Goal: Book appointment/travel/reservation

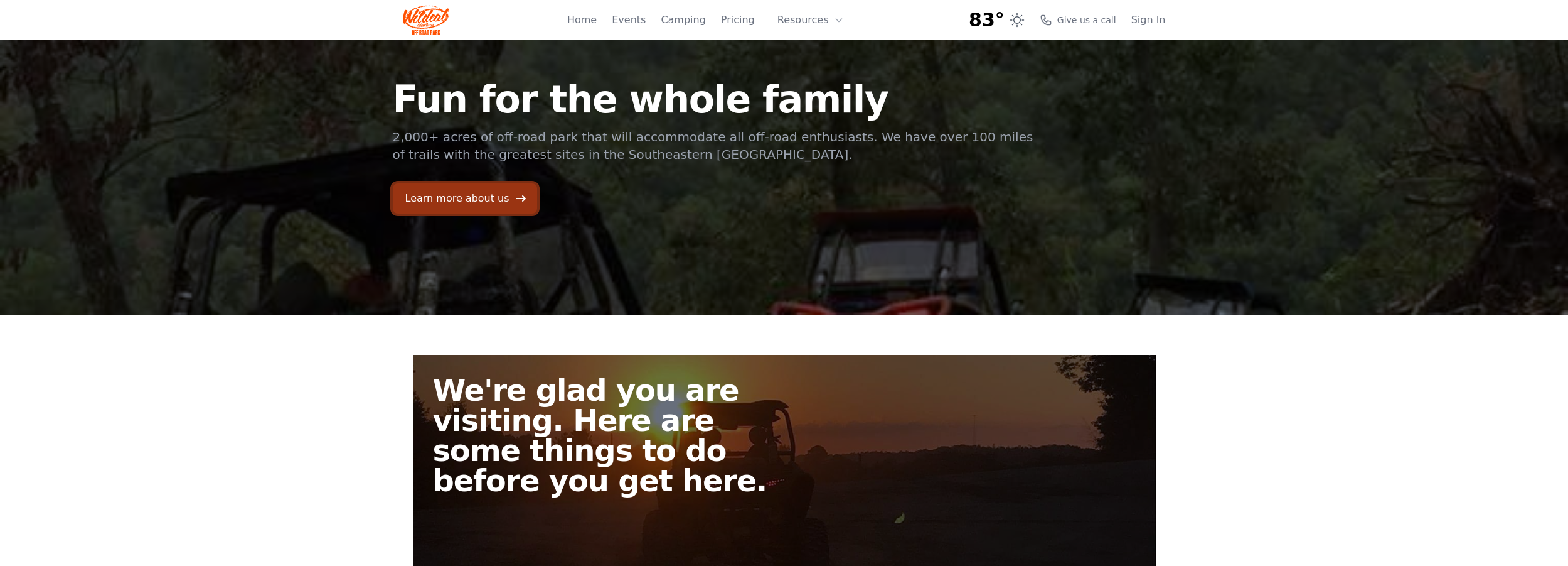
click at [485, 199] on link "Learn more about us" at bounding box center [465, 199] width 145 height 30
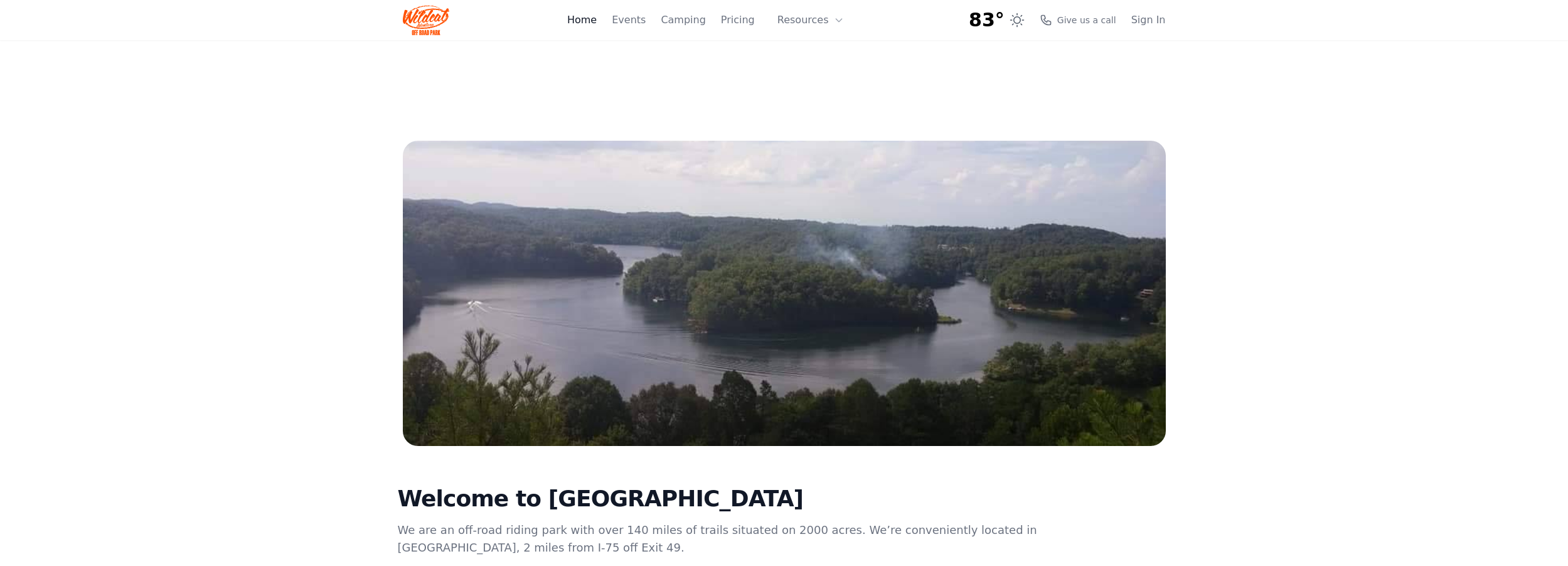
click at [593, 17] on link "Home" at bounding box center [582, 20] width 30 height 15
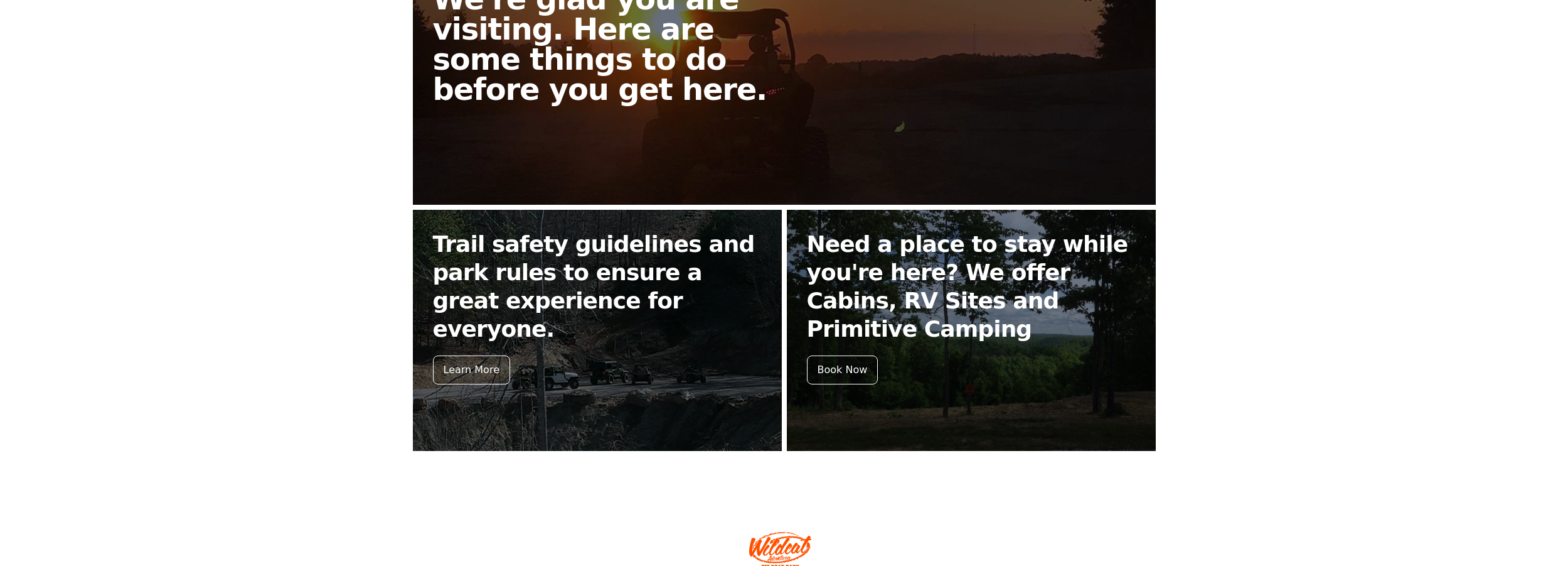
scroll to position [452, 0]
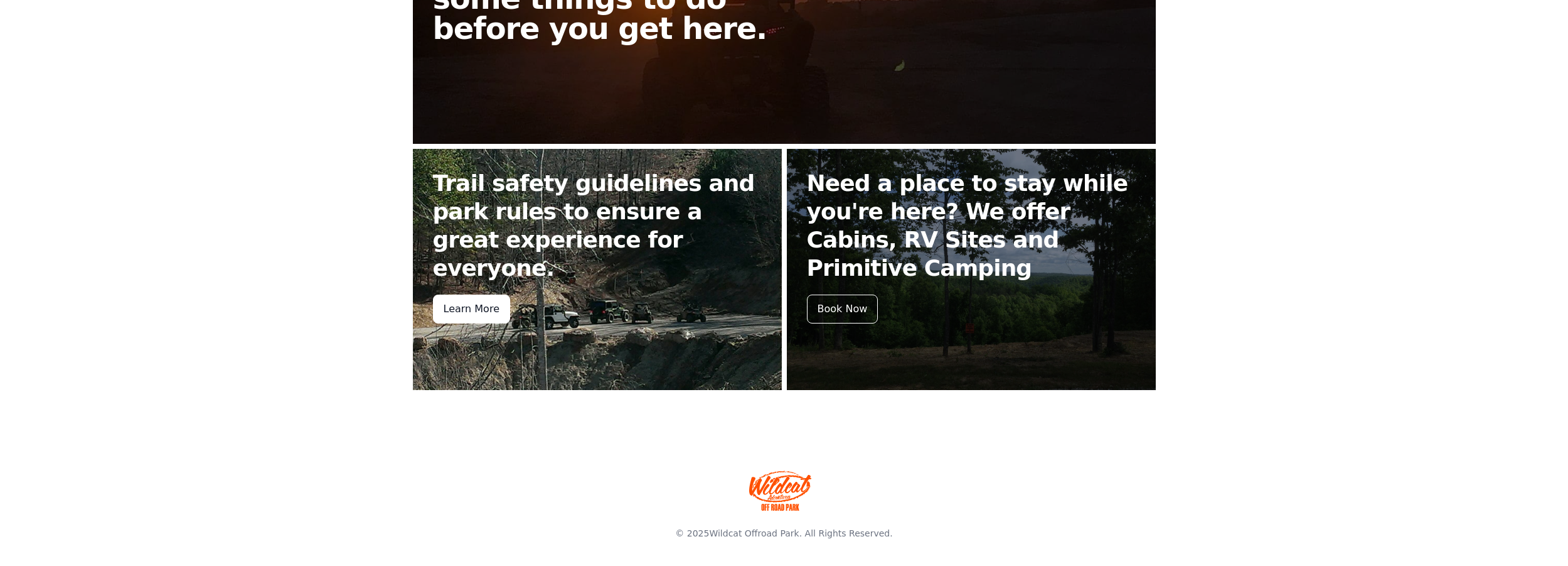
click at [479, 295] on div "Learn More" at bounding box center [471, 309] width 77 height 29
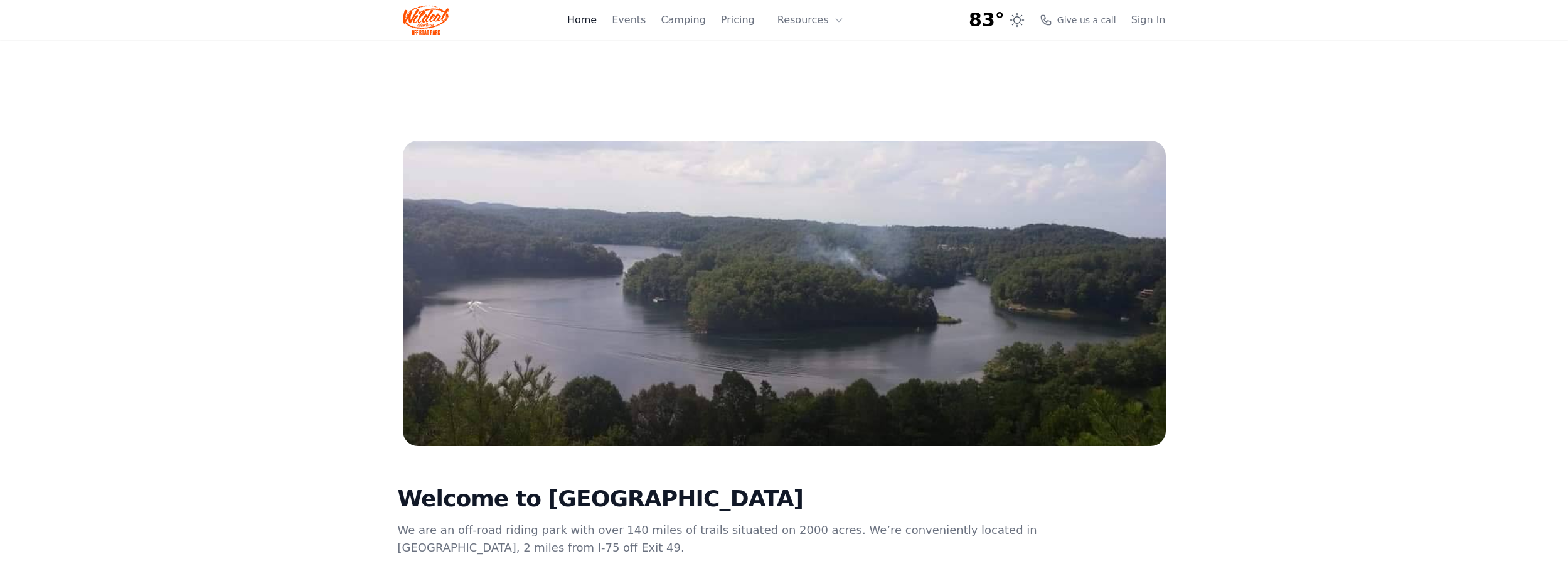
click at [597, 26] on link "Home" at bounding box center [582, 20] width 30 height 15
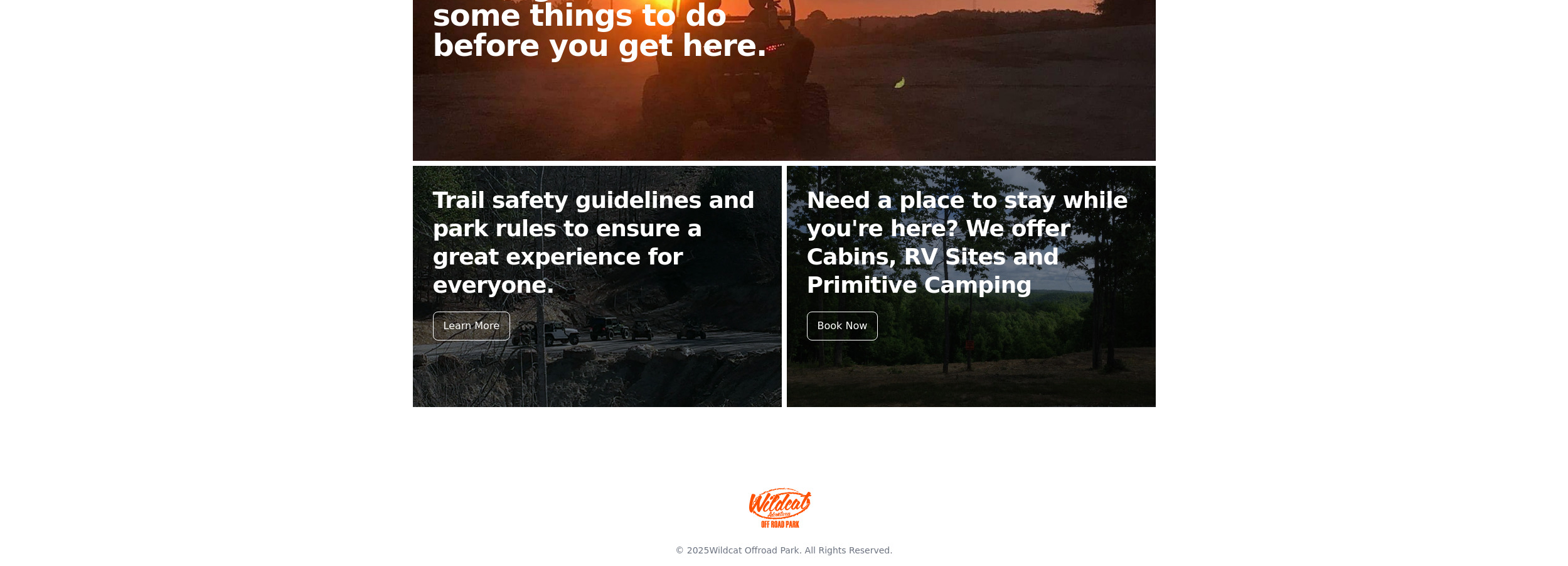
scroll to position [452, 0]
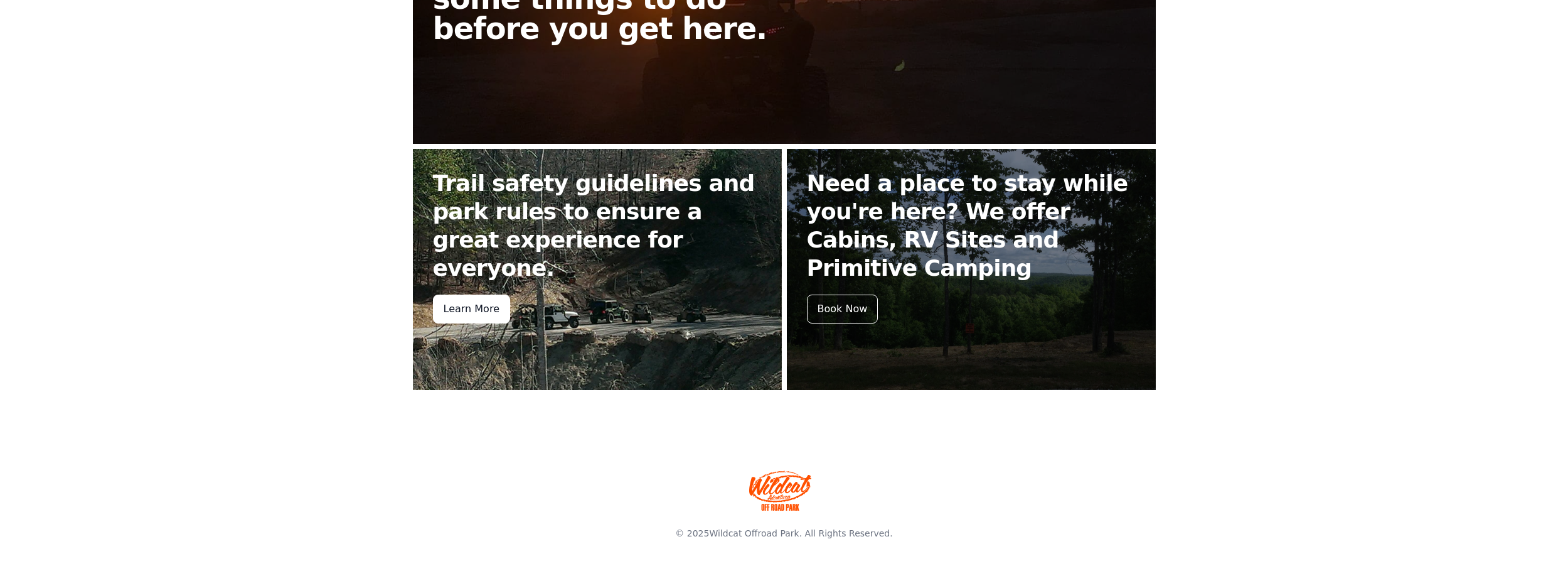
click at [477, 295] on div "Learn More" at bounding box center [471, 309] width 77 height 29
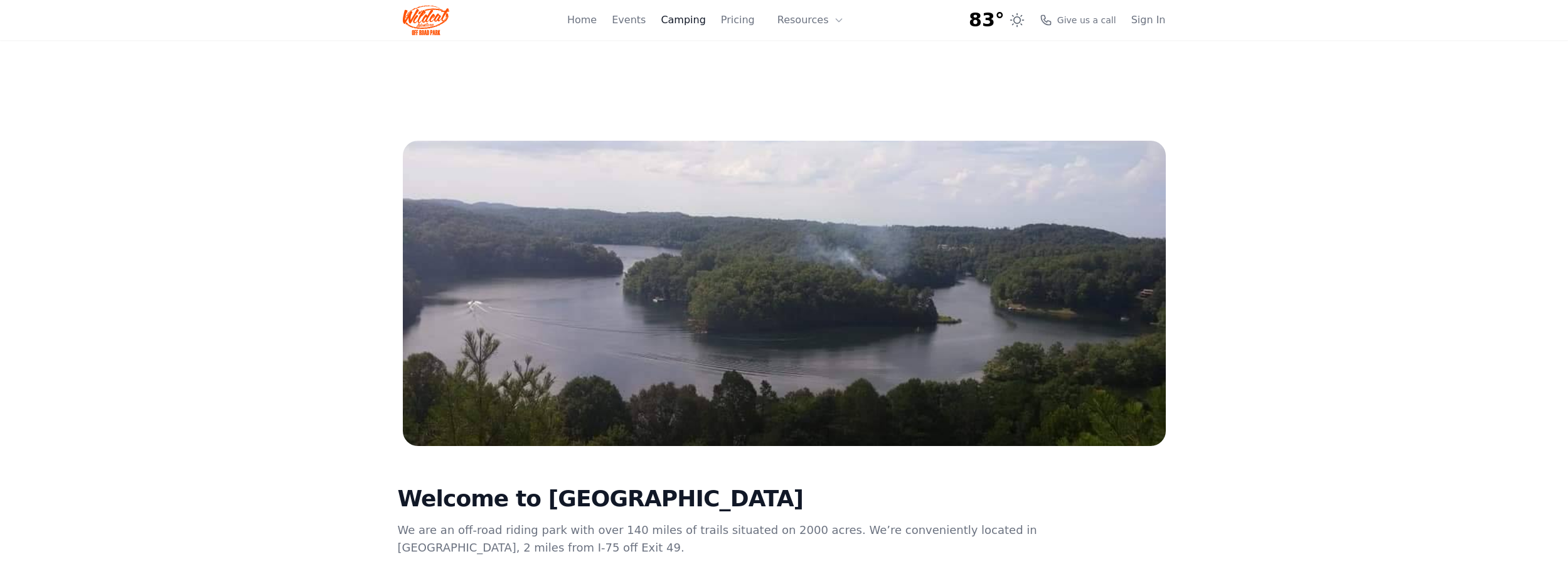
click at [682, 19] on link "Camping" at bounding box center [683, 20] width 45 height 15
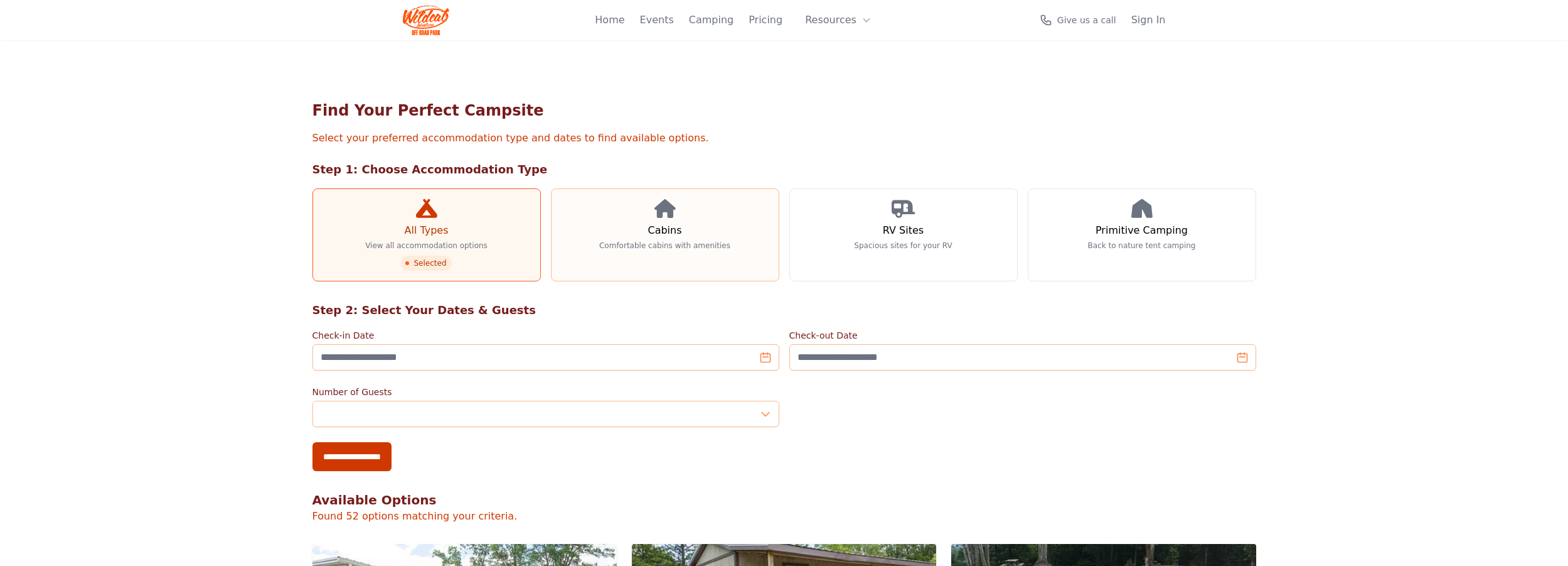
click at [682, 227] on link "Cabins Comfortable cabins with amenities" at bounding box center [665, 234] width 228 height 93
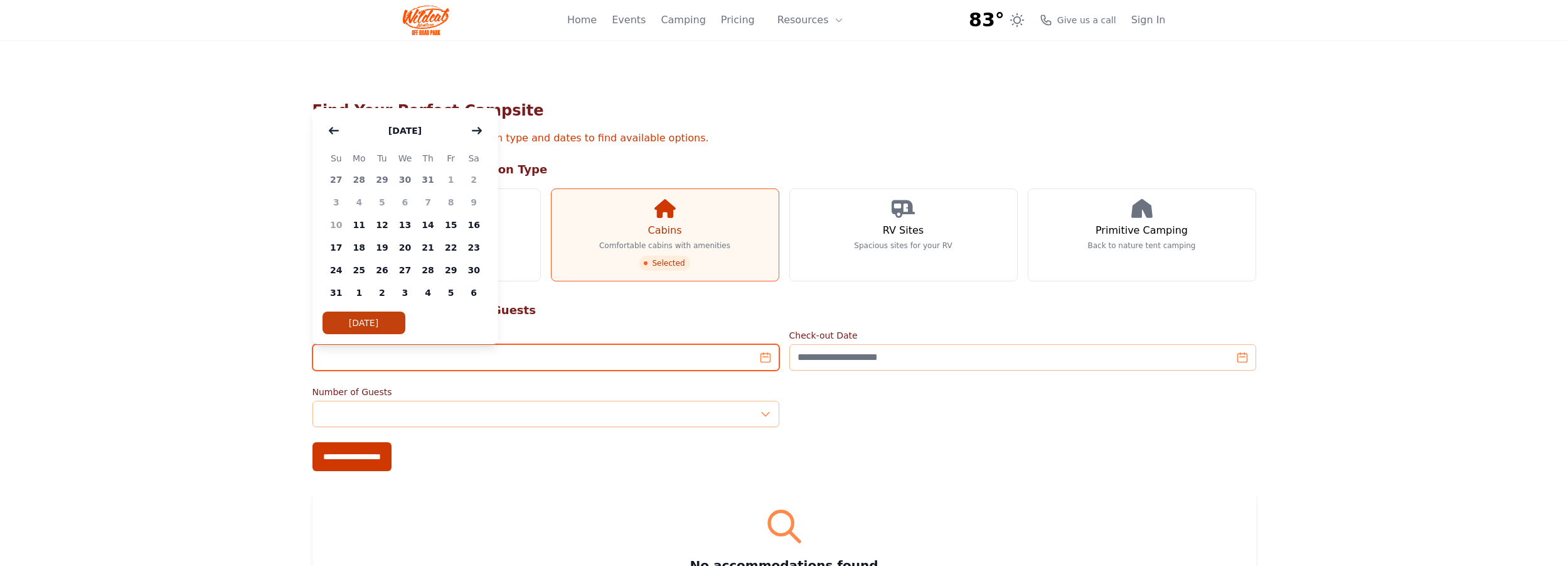
click at [398, 359] on input "Check-in Date" at bounding box center [546, 357] width 467 height 26
click at [476, 131] on icon "button" at bounding box center [476, 130] width 10 height 10
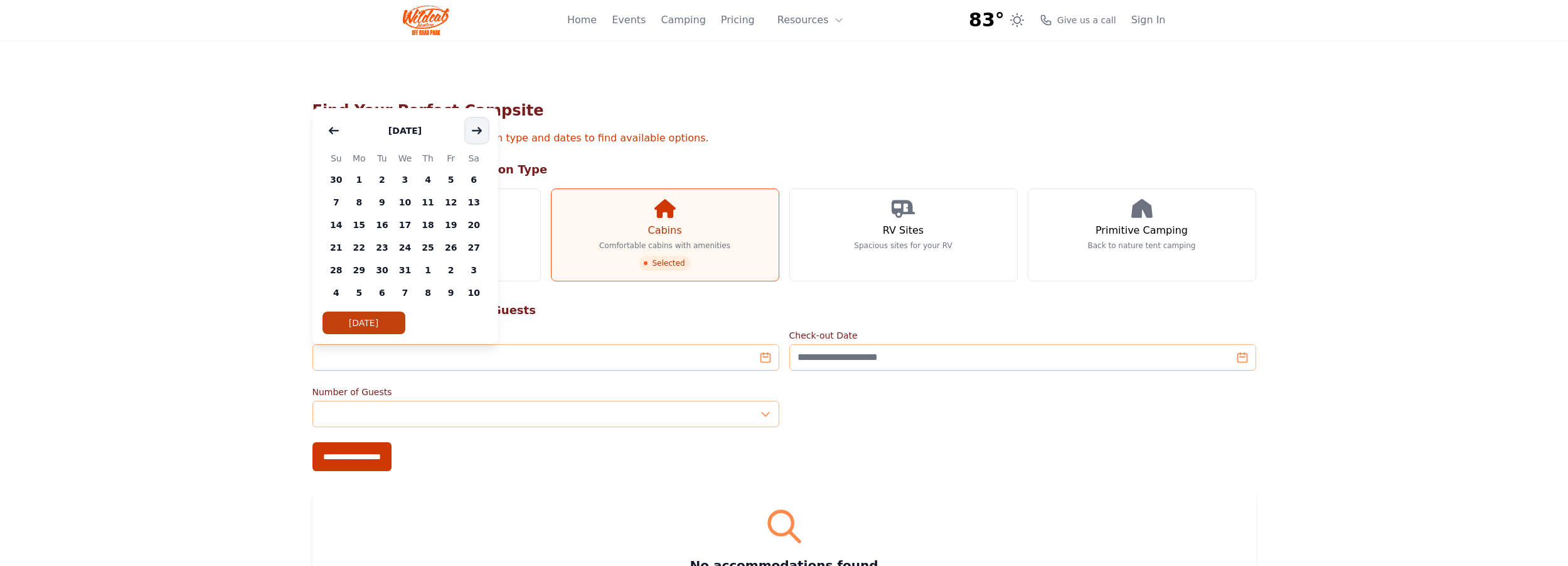
click at [476, 131] on icon "button" at bounding box center [476, 130] width 10 height 10
click at [475, 223] on span "18" at bounding box center [474, 225] width 23 height 22
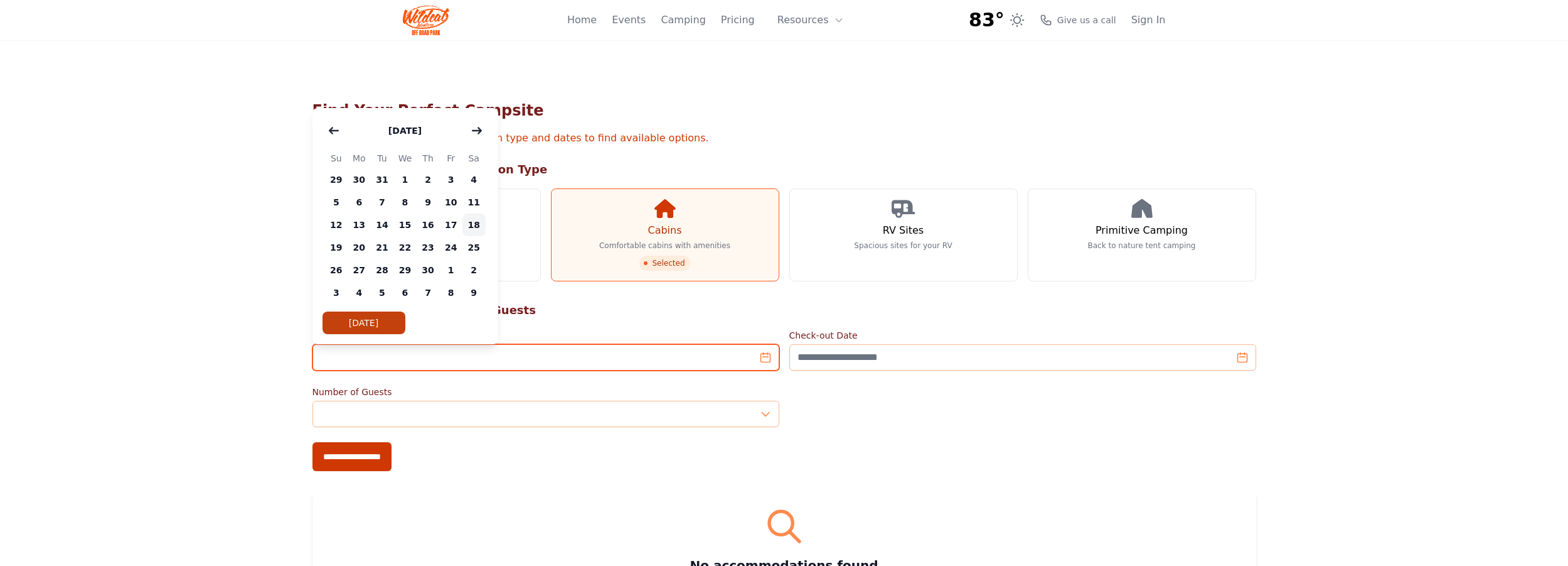
type input "**********"
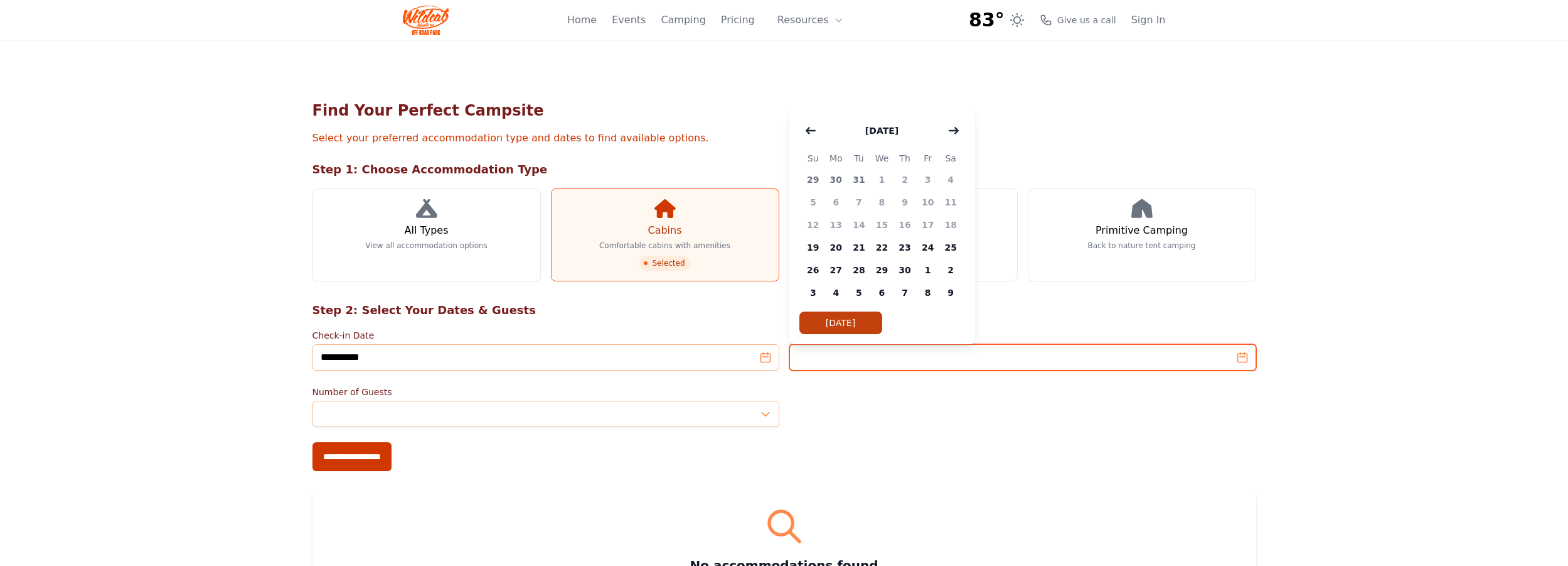
click at [843, 359] on input "Check-out Date" at bounding box center [1022, 357] width 467 height 26
click at [927, 251] on span "24" at bounding box center [927, 248] width 23 height 22
type input "**********"
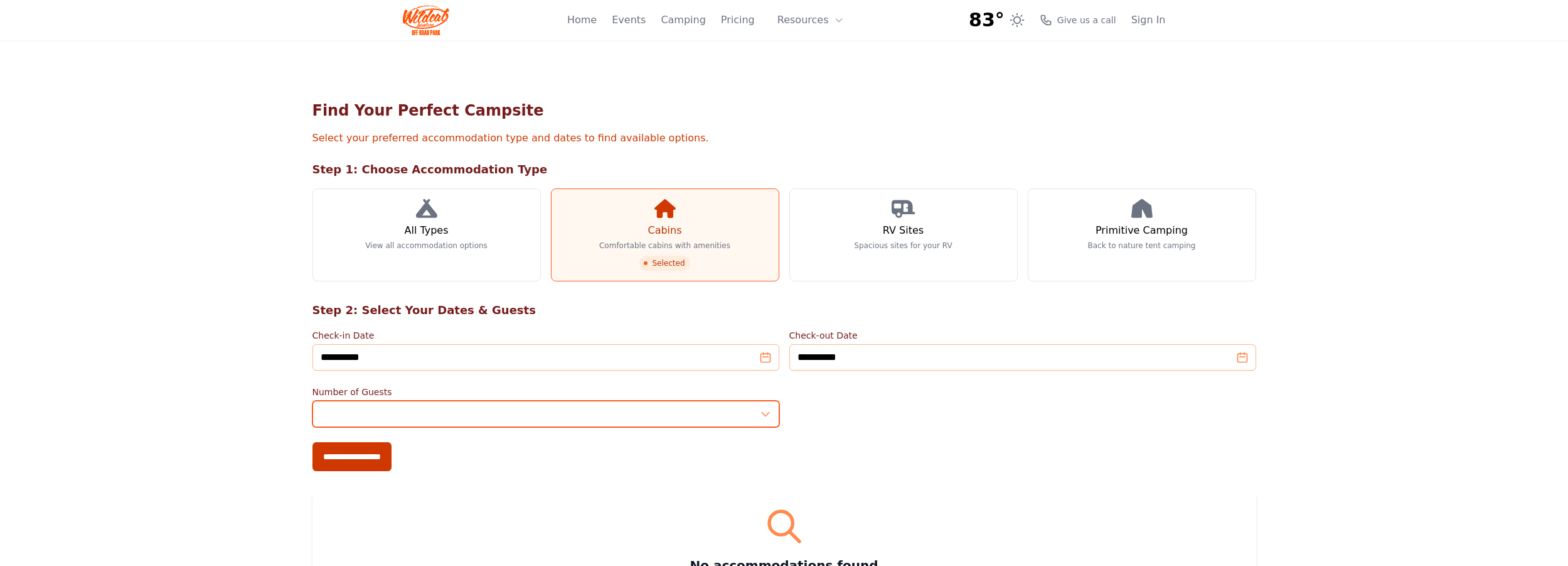
click at [352, 413] on input "*" at bounding box center [546, 414] width 467 height 26
type input "*"
click at [766, 412] on input "*" at bounding box center [546, 414] width 467 height 26
click at [382, 454] on input "**********" at bounding box center [352, 456] width 79 height 29
type input "**********"
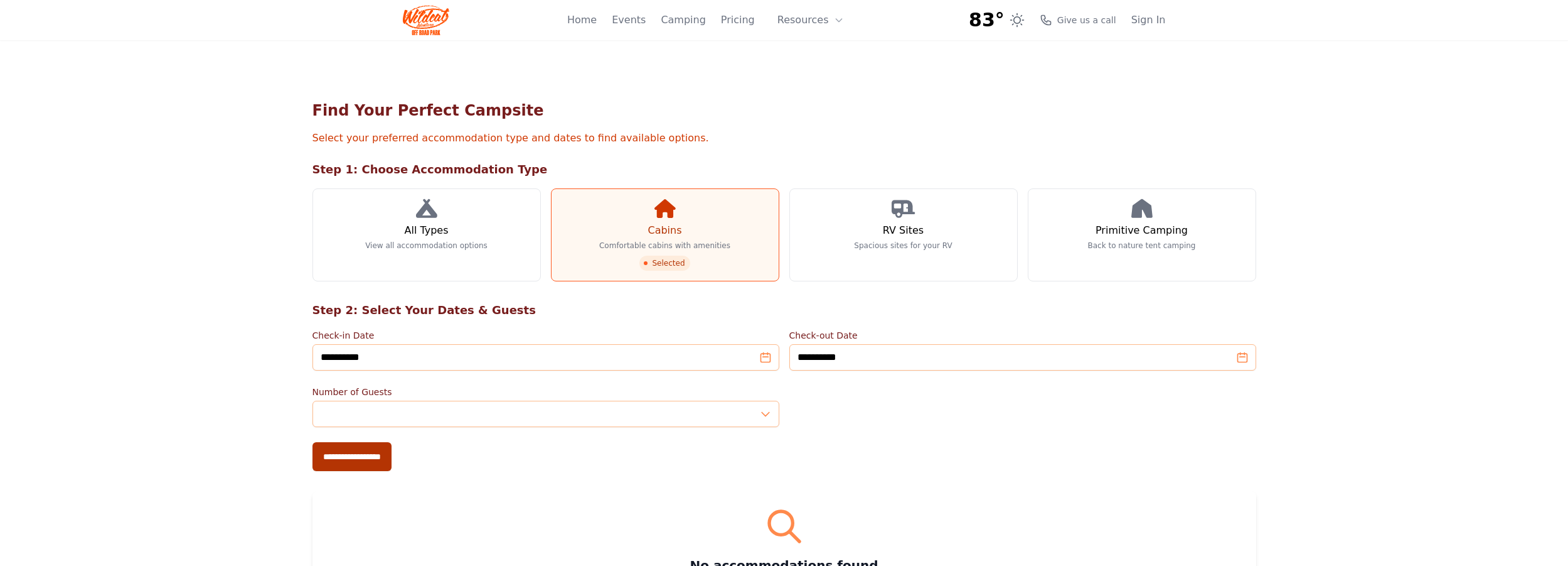
type input "**********"
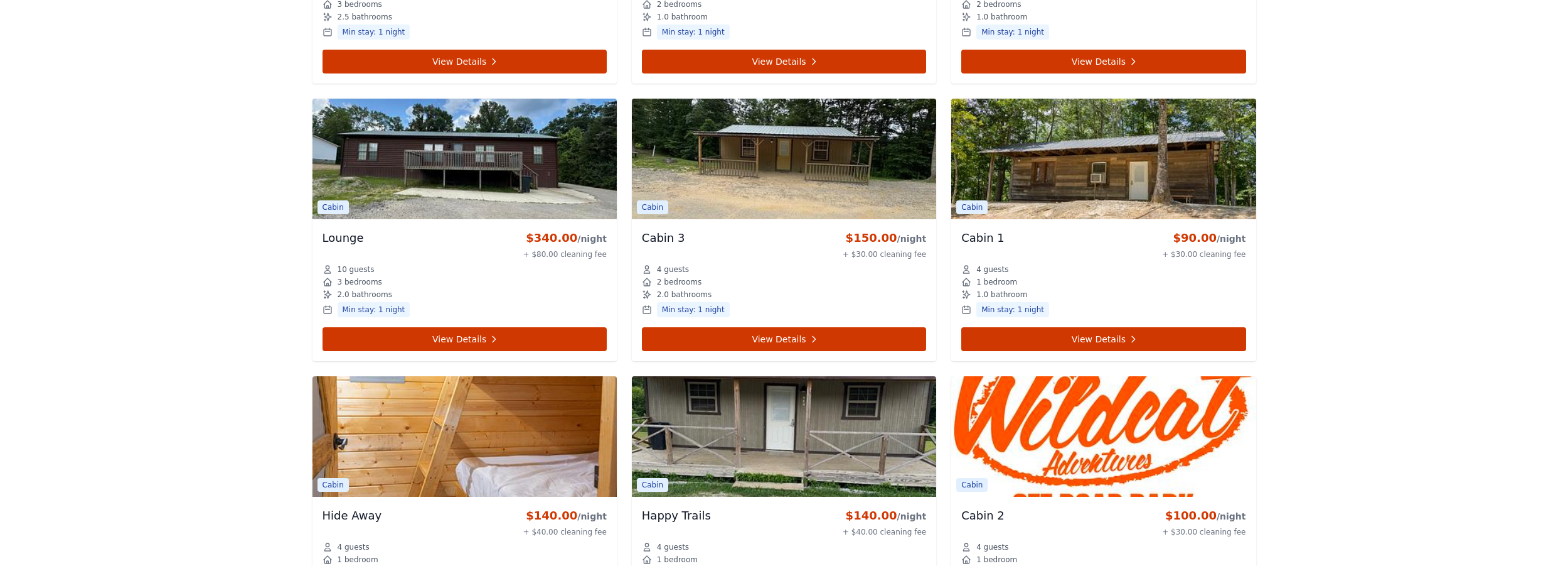
scroll to position [764, 0]
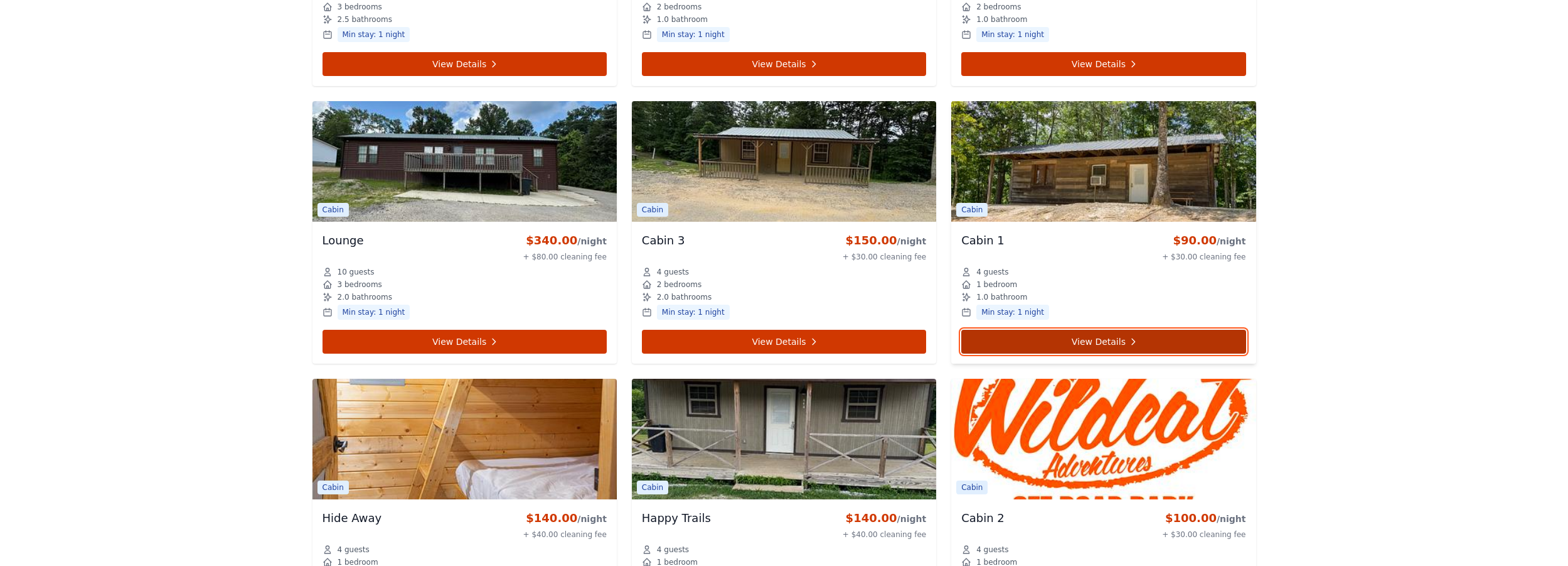
click at [1115, 341] on link "View Details" at bounding box center [1103, 341] width 284 height 24
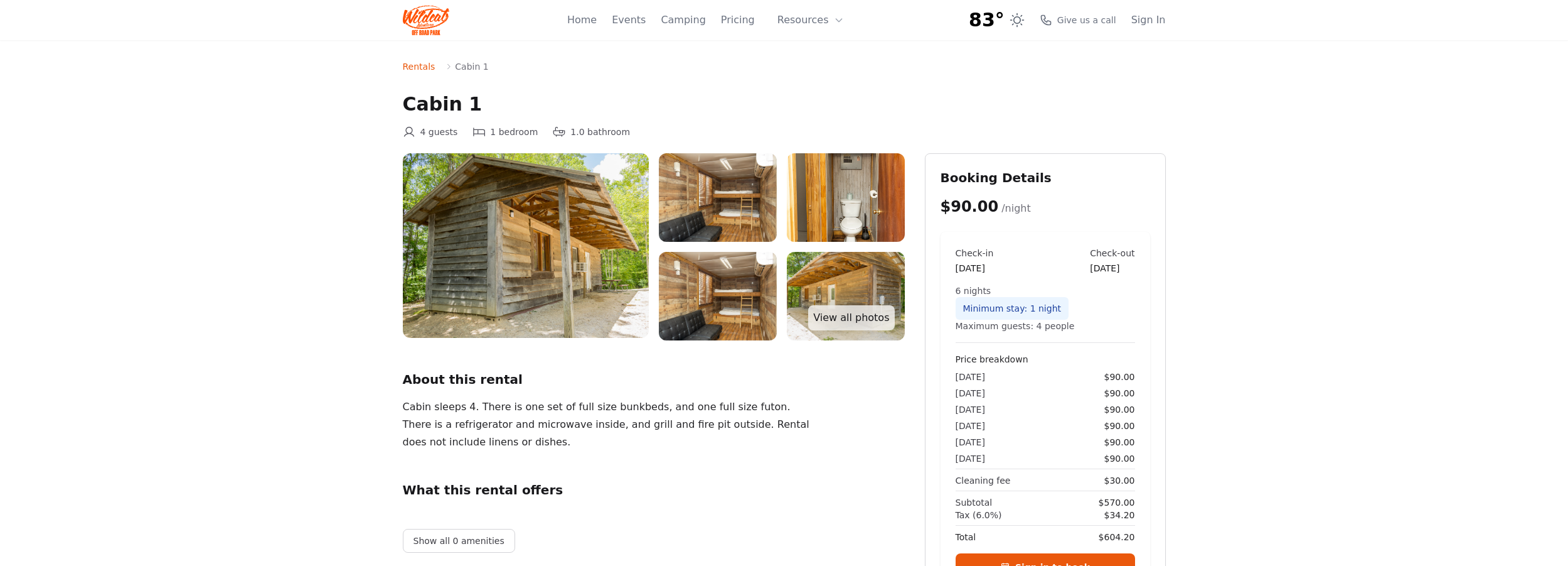
click at [576, 215] on img at bounding box center [525, 246] width 246 height 185
click at [766, 184] on img at bounding box center [717, 197] width 118 height 88
click at [860, 188] on img at bounding box center [845, 197] width 118 height 88
click at [746, 300] on img at bounding box center [717, 296] width 118 height 88
click at [850, 313] on link "View all photos" at bounding box center [851, 318] width 86 height 25
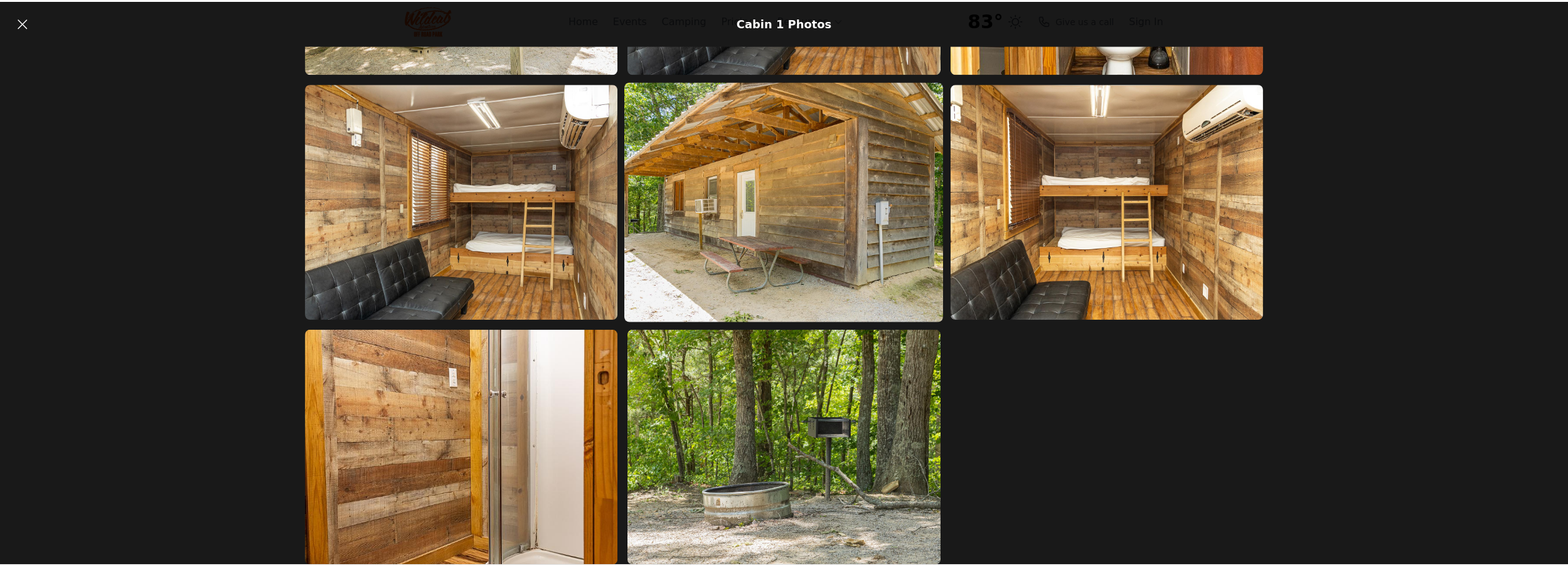
scroll to position [228, 0]
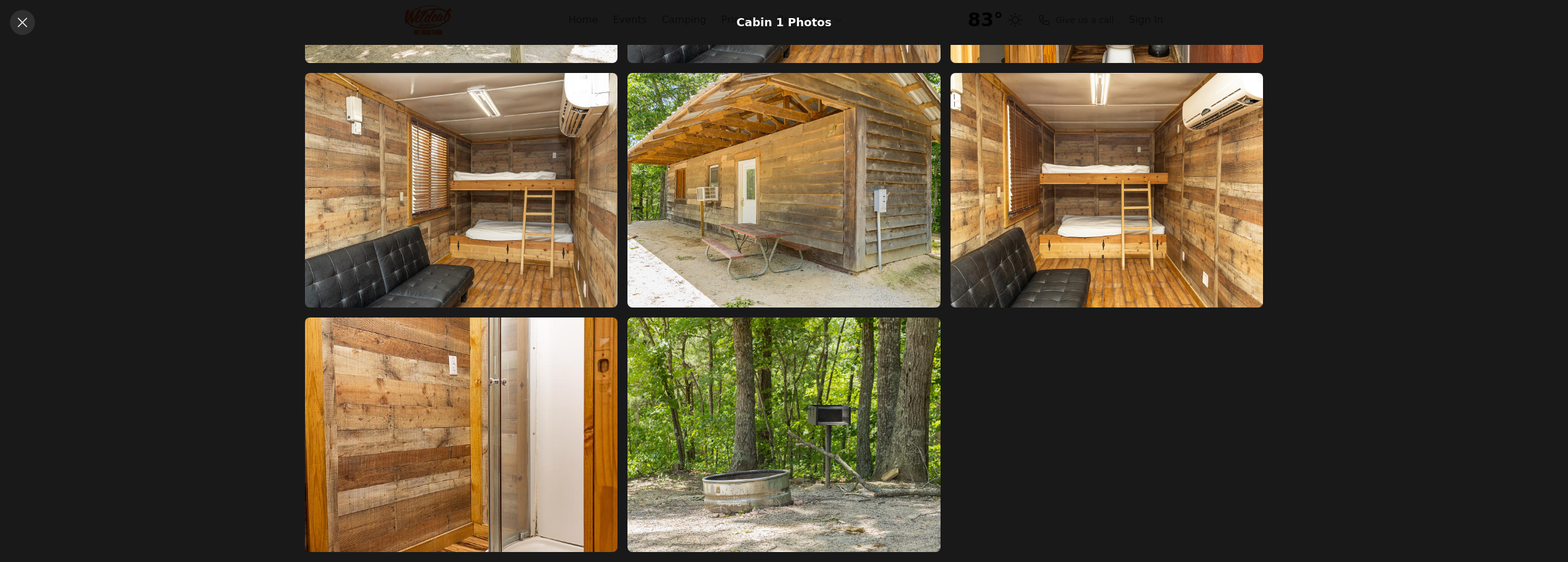
click at [31, 12] on link at bounding box center [22, 22] width 25 height 25
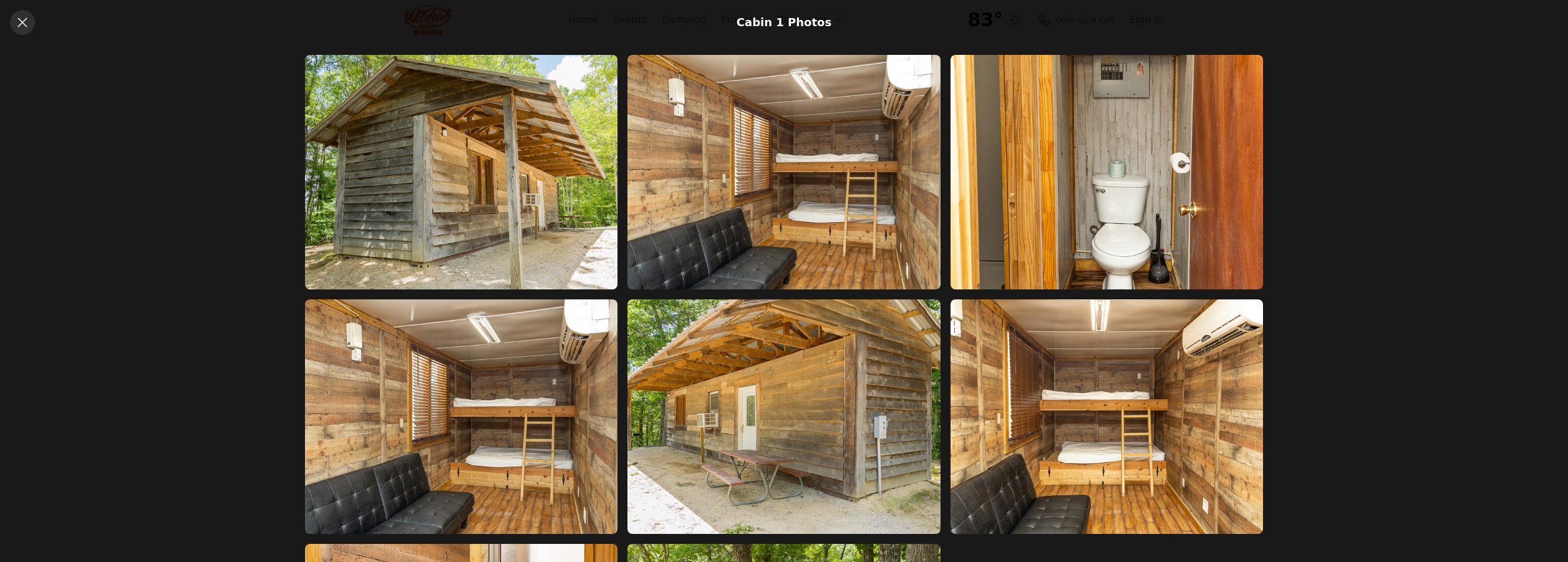
click at [27, 25] on icon at bounding box center [22, 22] width 15 height 15
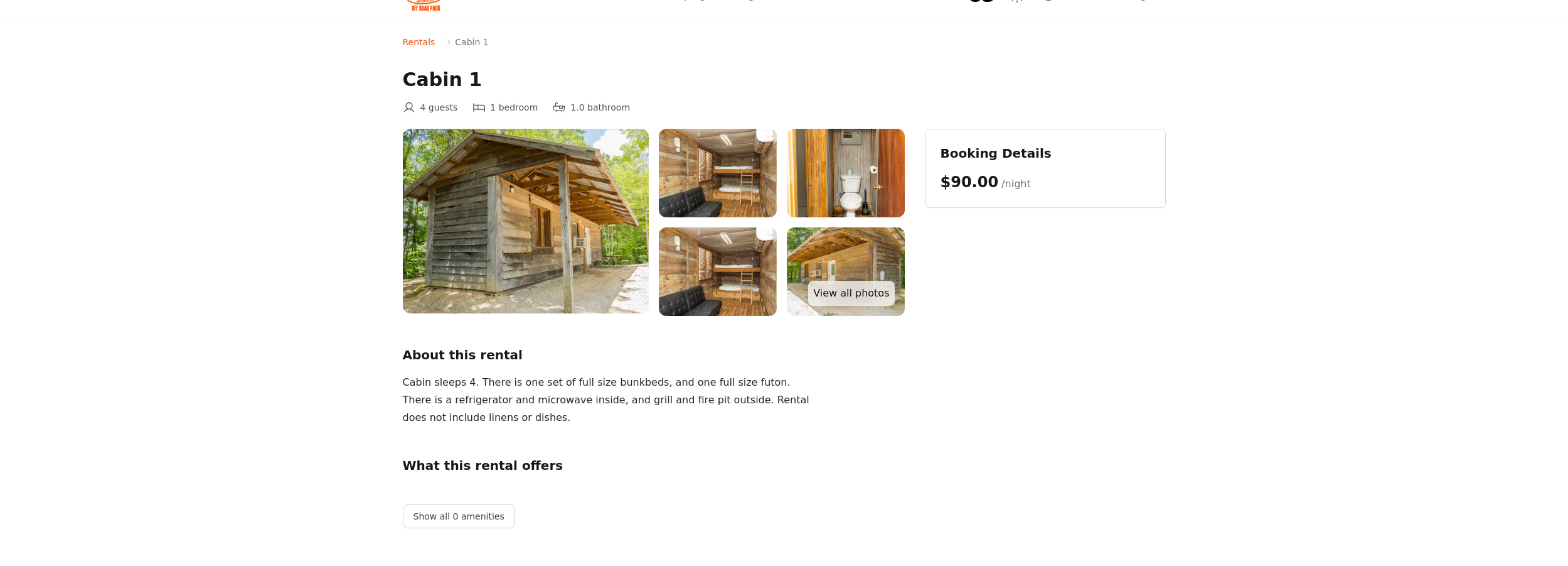
scroll to position [25, 0]
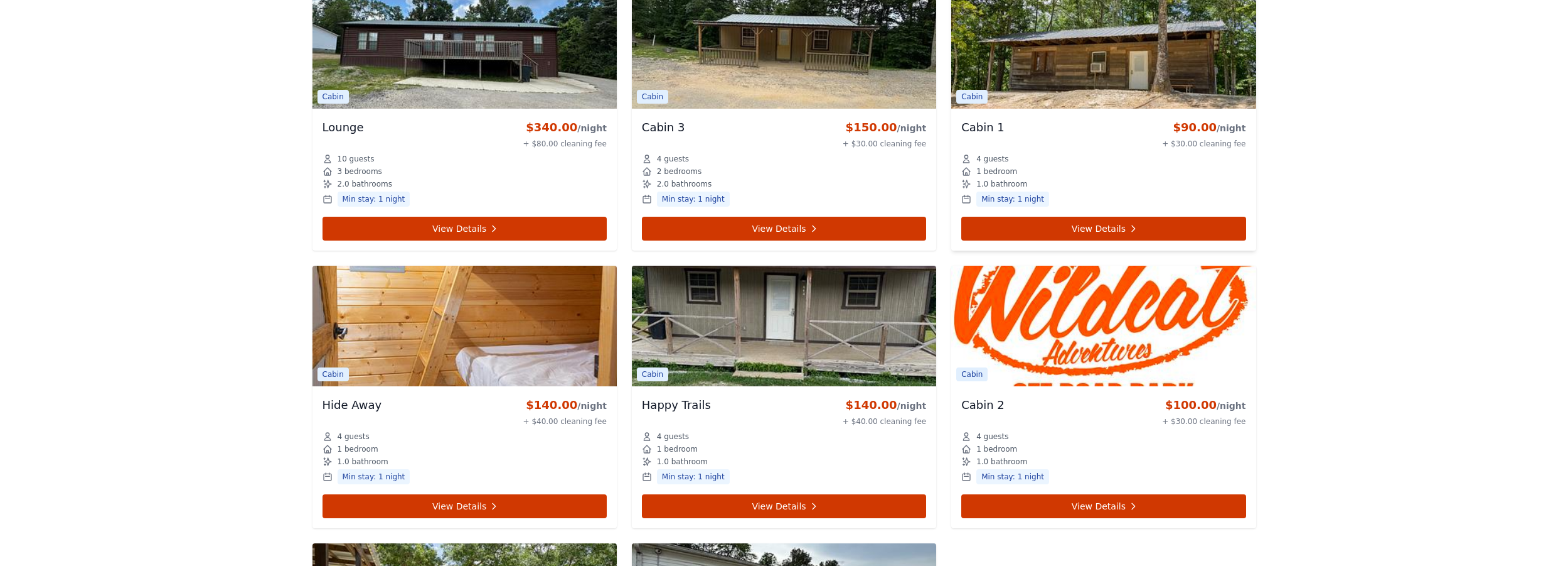
scroll to position [903, 0]
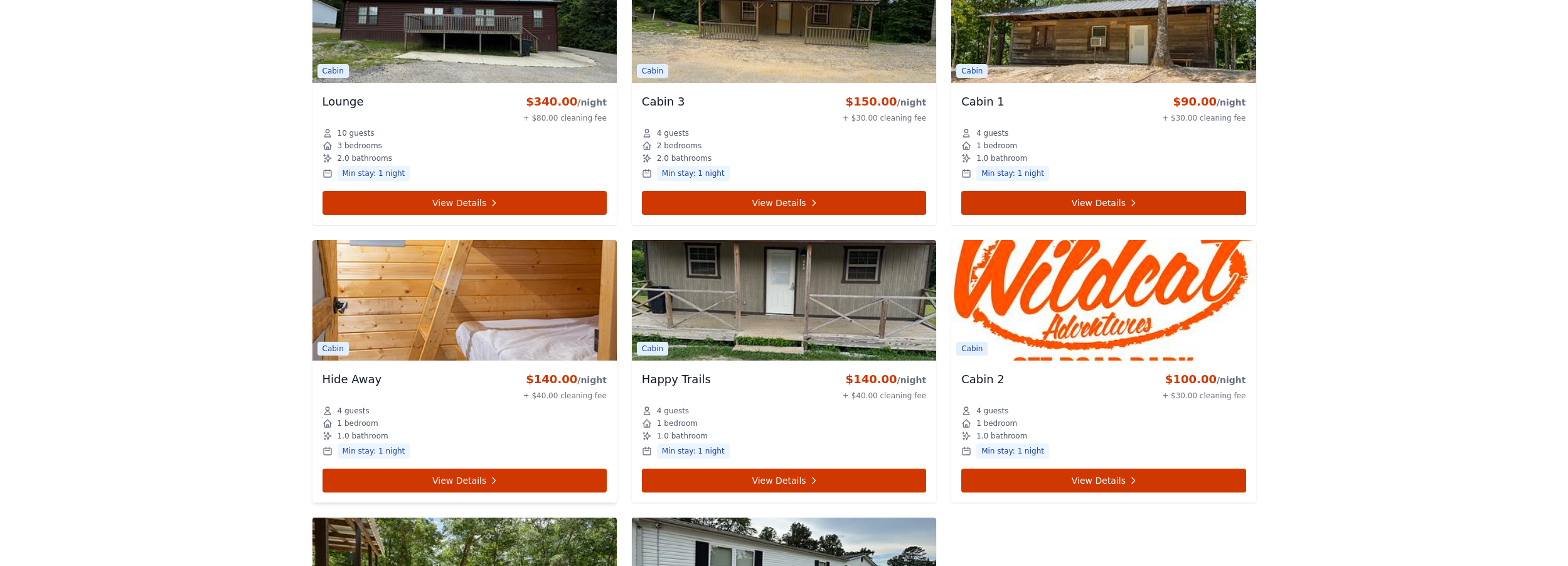
click at [438, 466] on div "Hide Away $140.00 /night + $40.00 cleaning fee 4 guests 1 bedroom 1.0 bathroom …" at bounding box center [465, 431] width 304 height 142
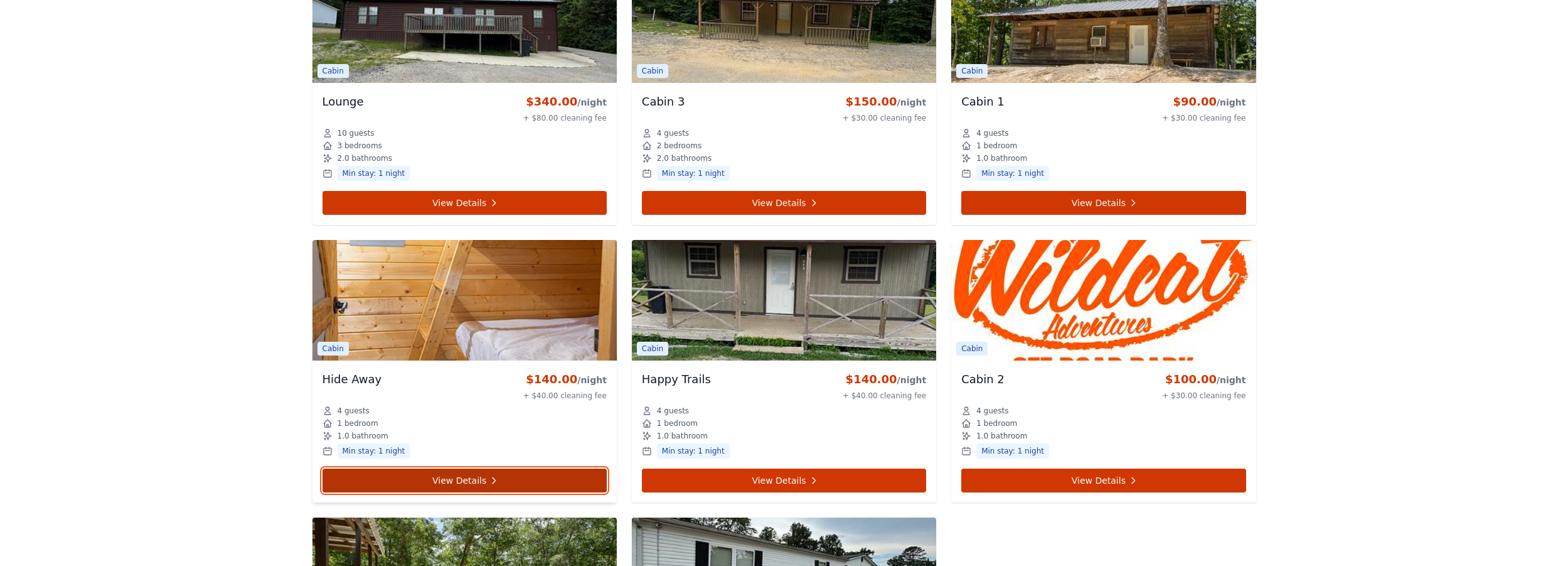
click at [446, 479] on link "View Details" at bounding box center [465, 480] width 284 height 24
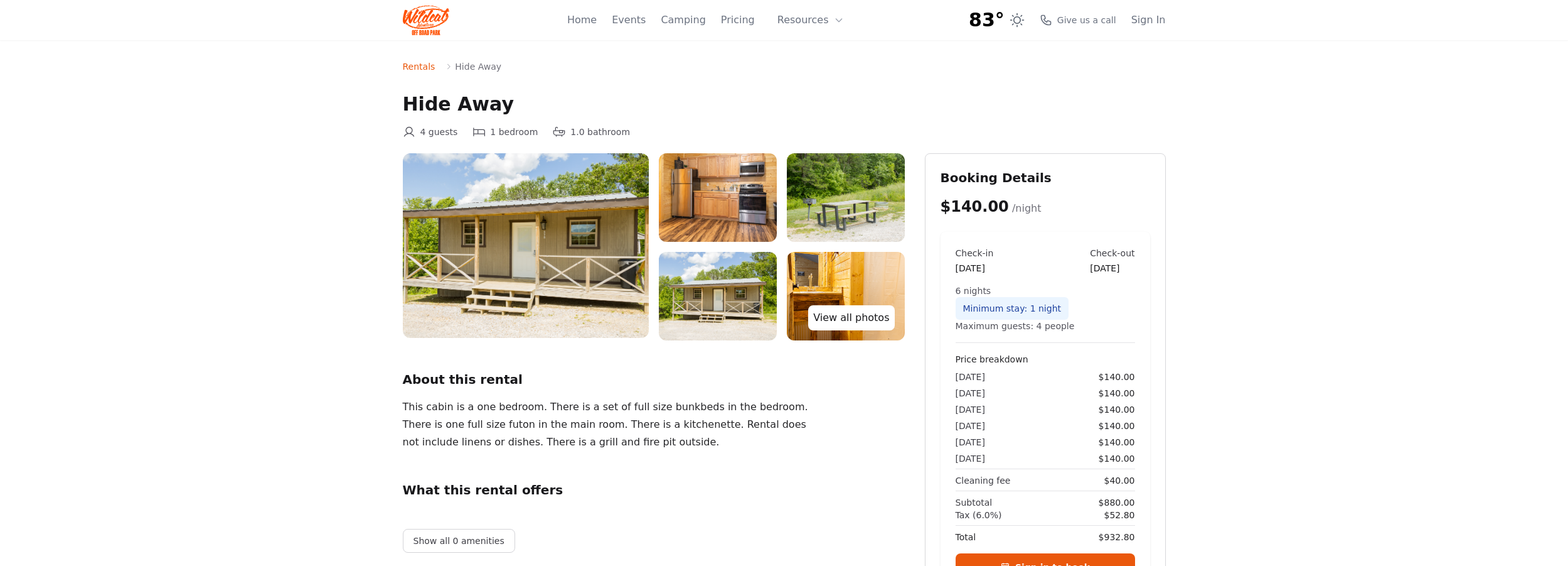
click at [858, 320] on link "View all photos" at bounding box center [851, 318] width 86 height 25
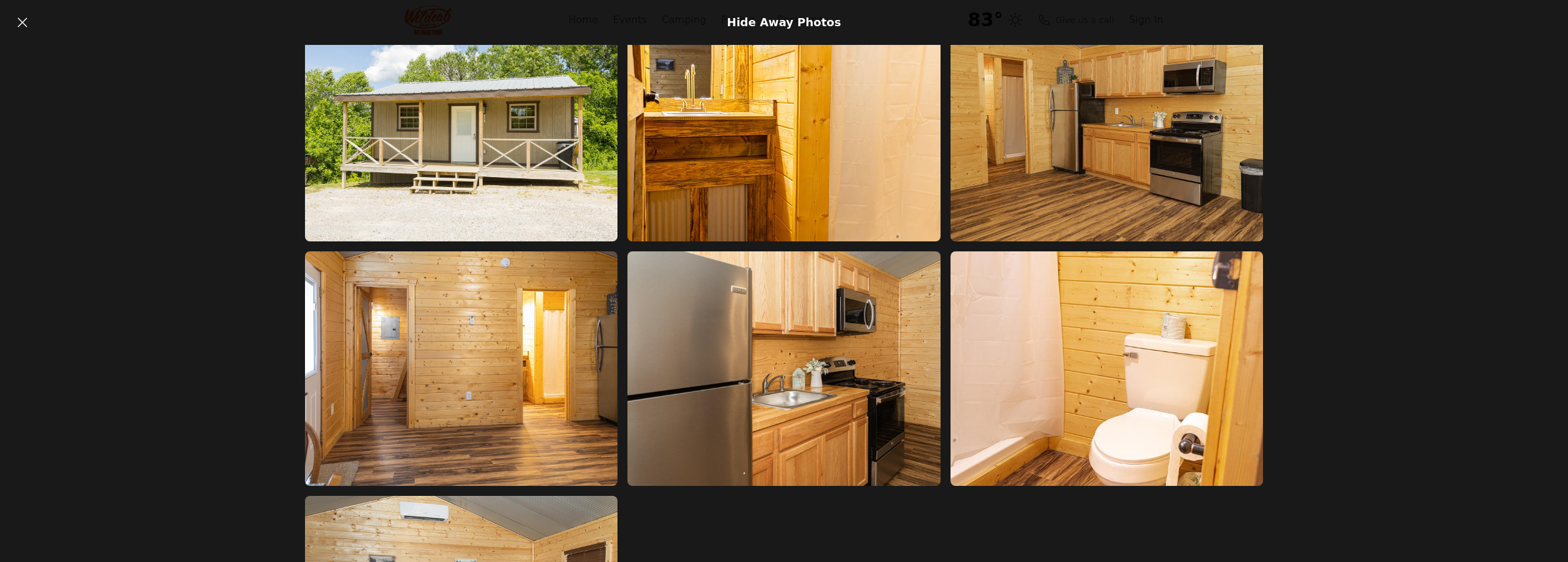
scroll to position [471, 0]
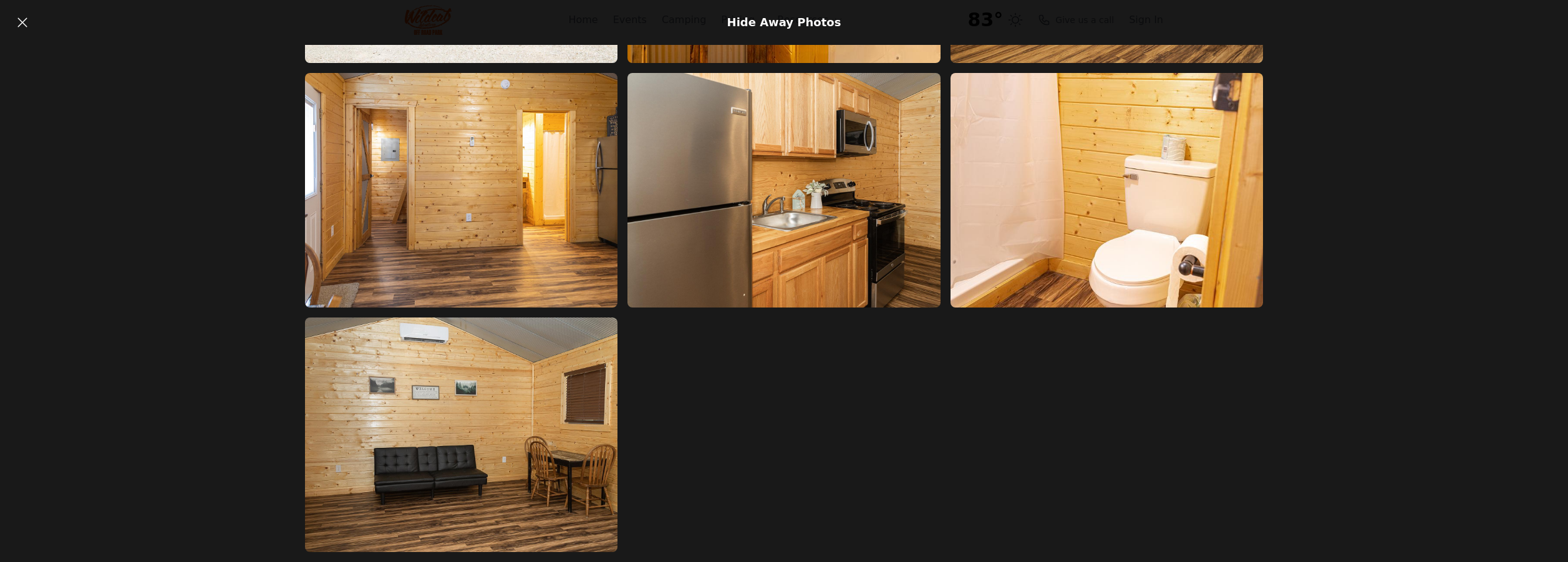
click at [791, 21] on h1 "Hide Away Photos" at bounding box center [785, 22] width 114 height 18
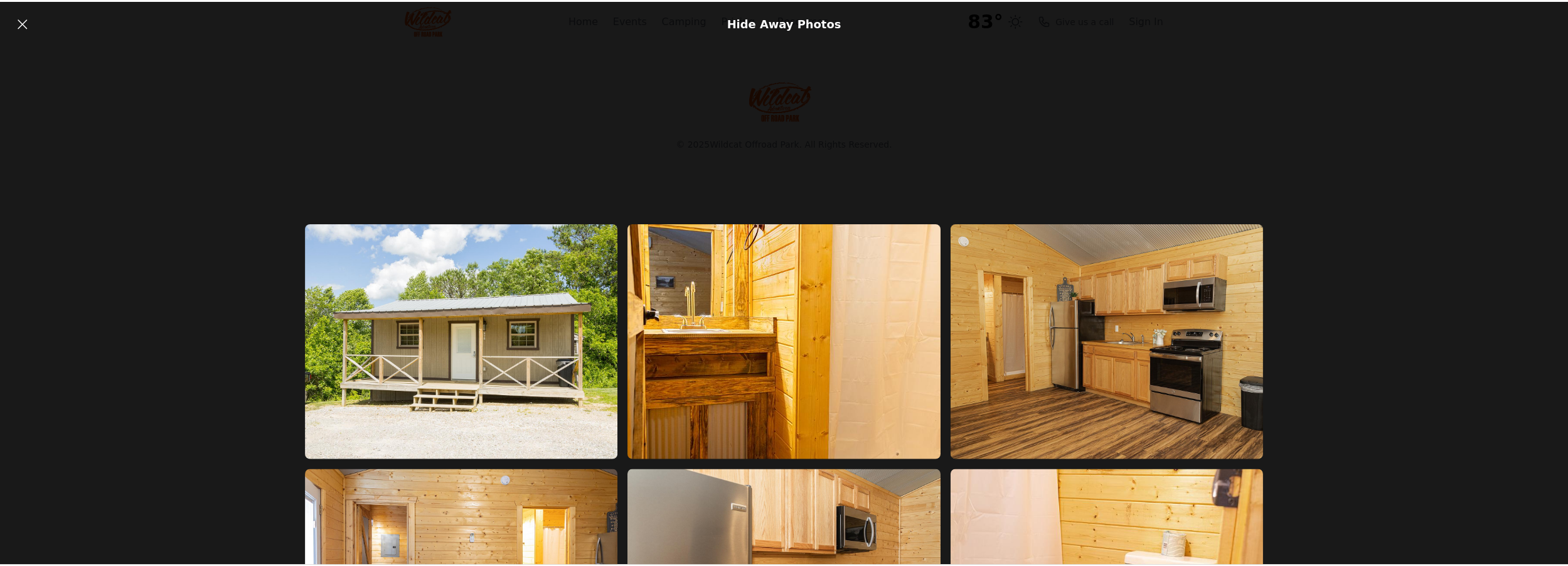
scroll to position [0, 0]
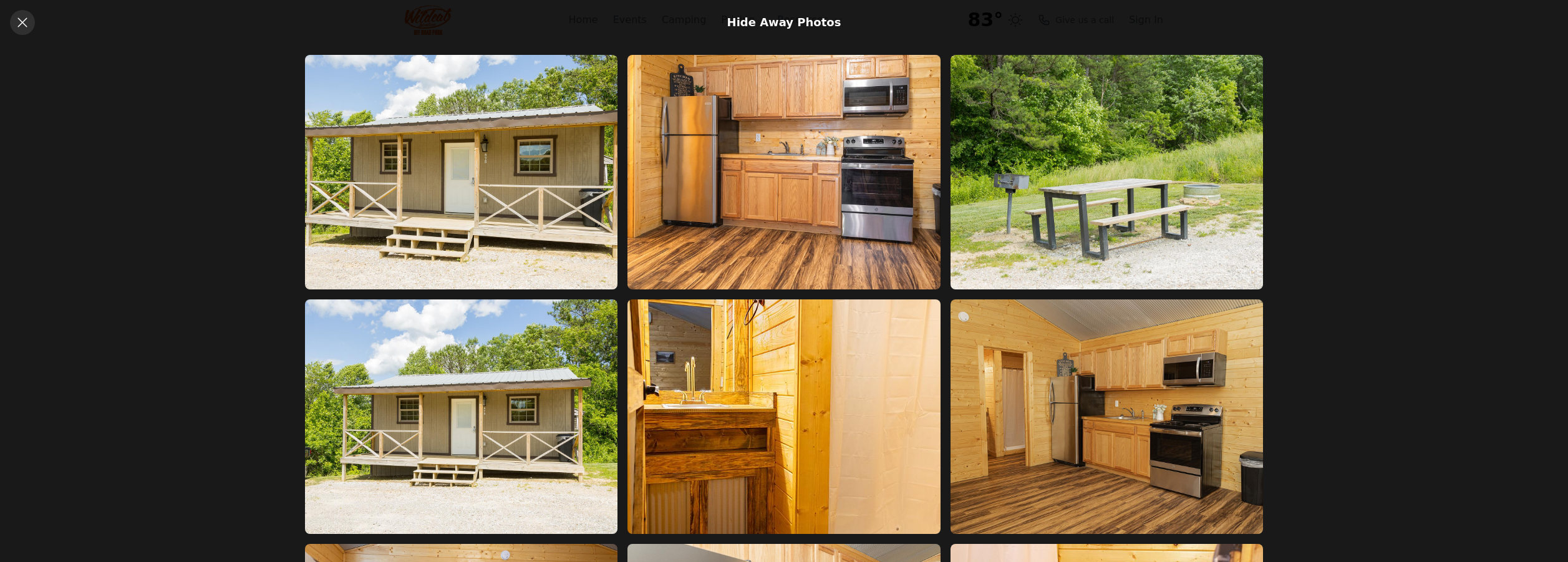
click at [16, 28] on icon at bounding box center [22, 22] width 15 height 15
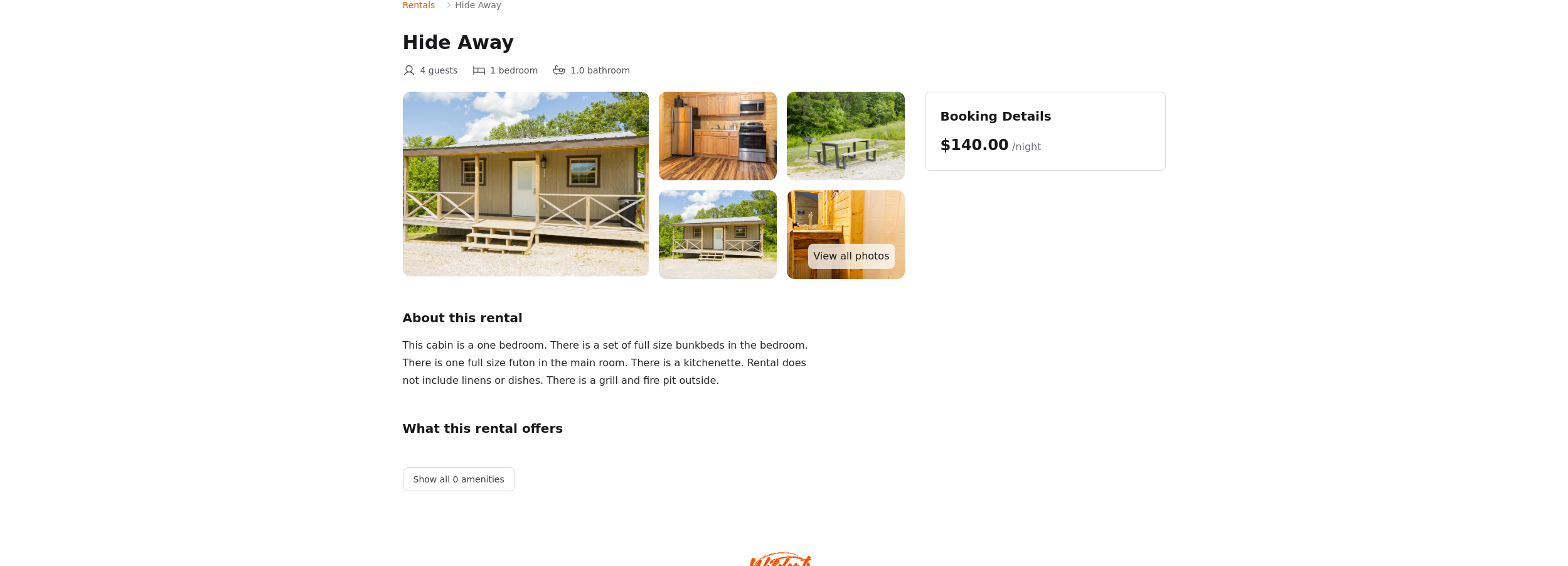
scroll to position [69, 0]
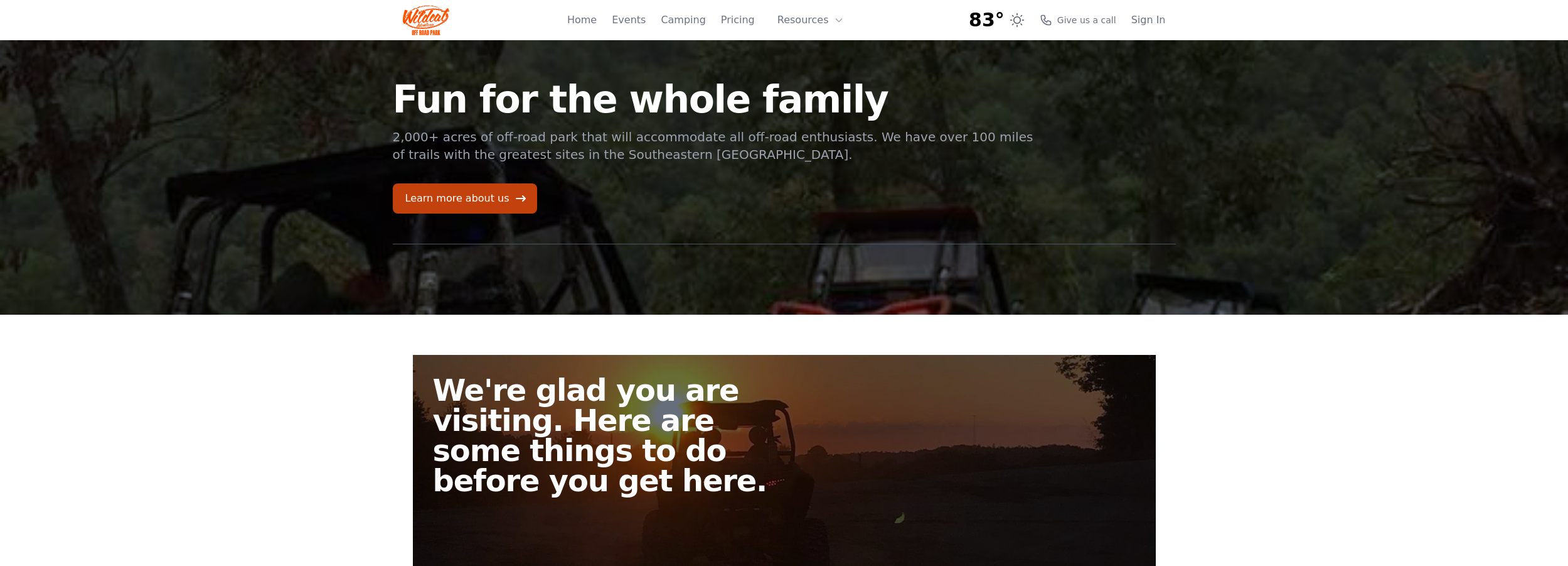
scroll to position [3, 0]
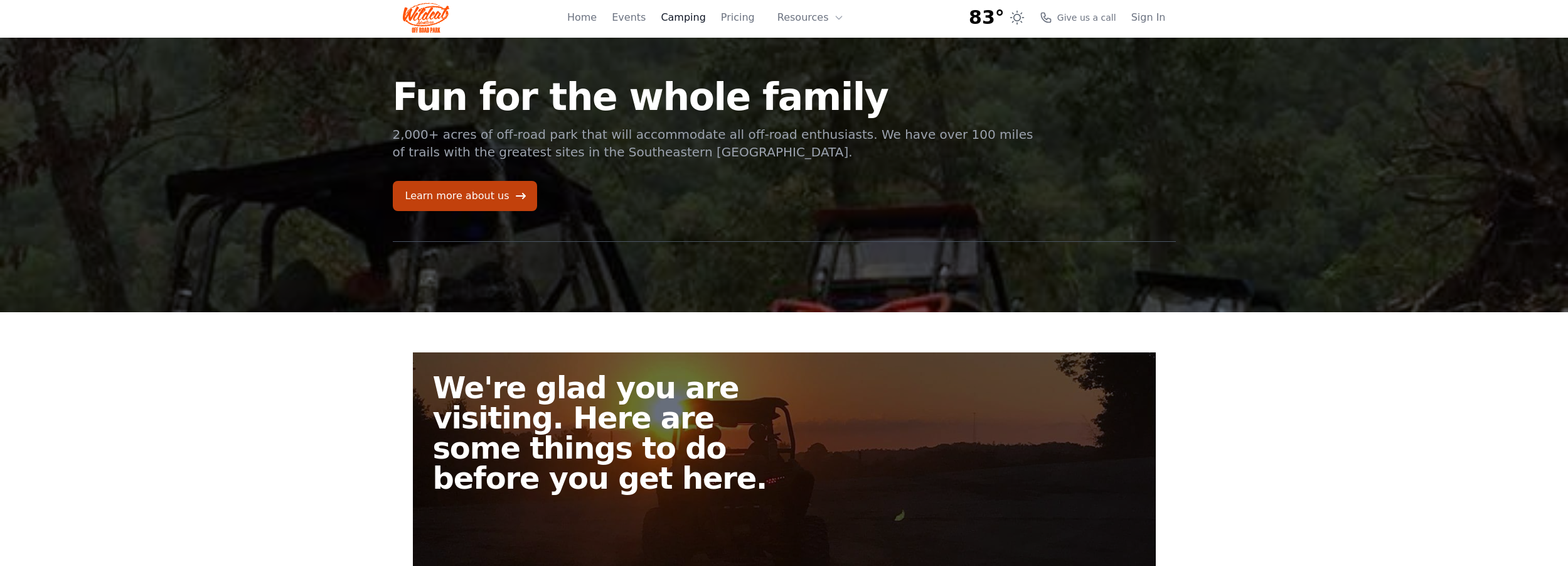
click at [697, 19] on link "Camping" at bounding box center [683, 17] width 45 height 15
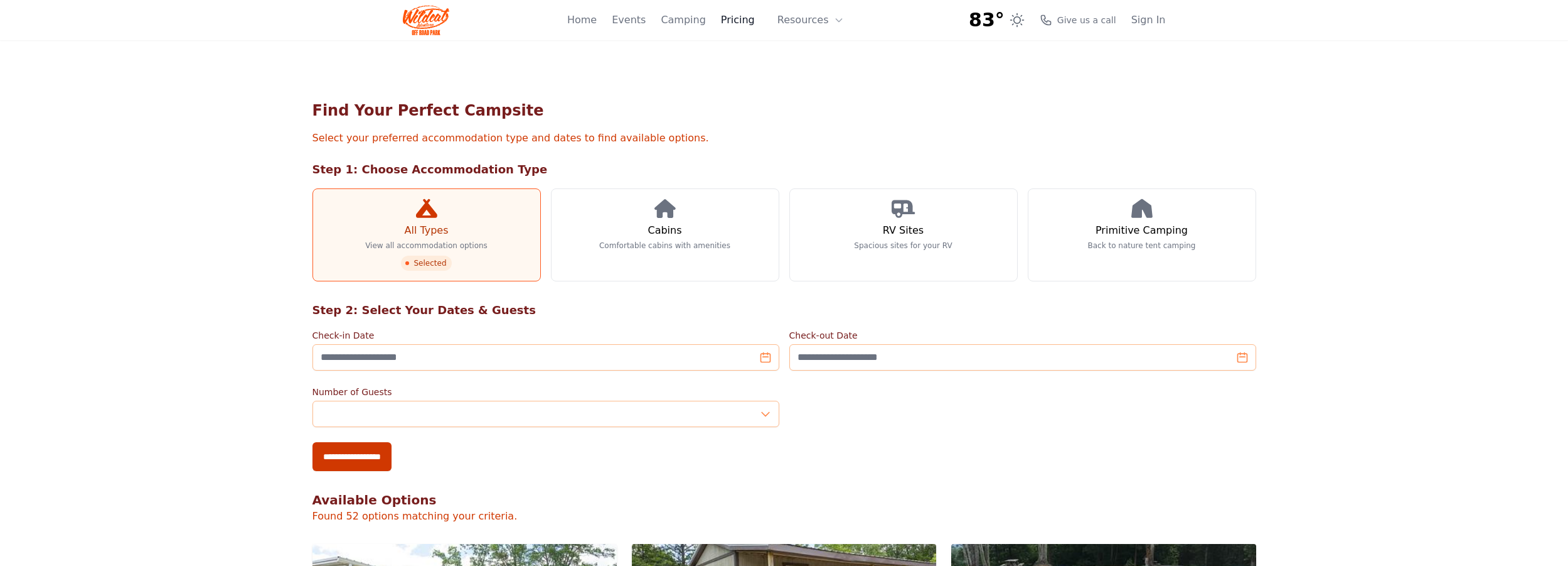
click at [731, 19] on link "Pricing" at bounding box center [737, 20] width 34 height 15
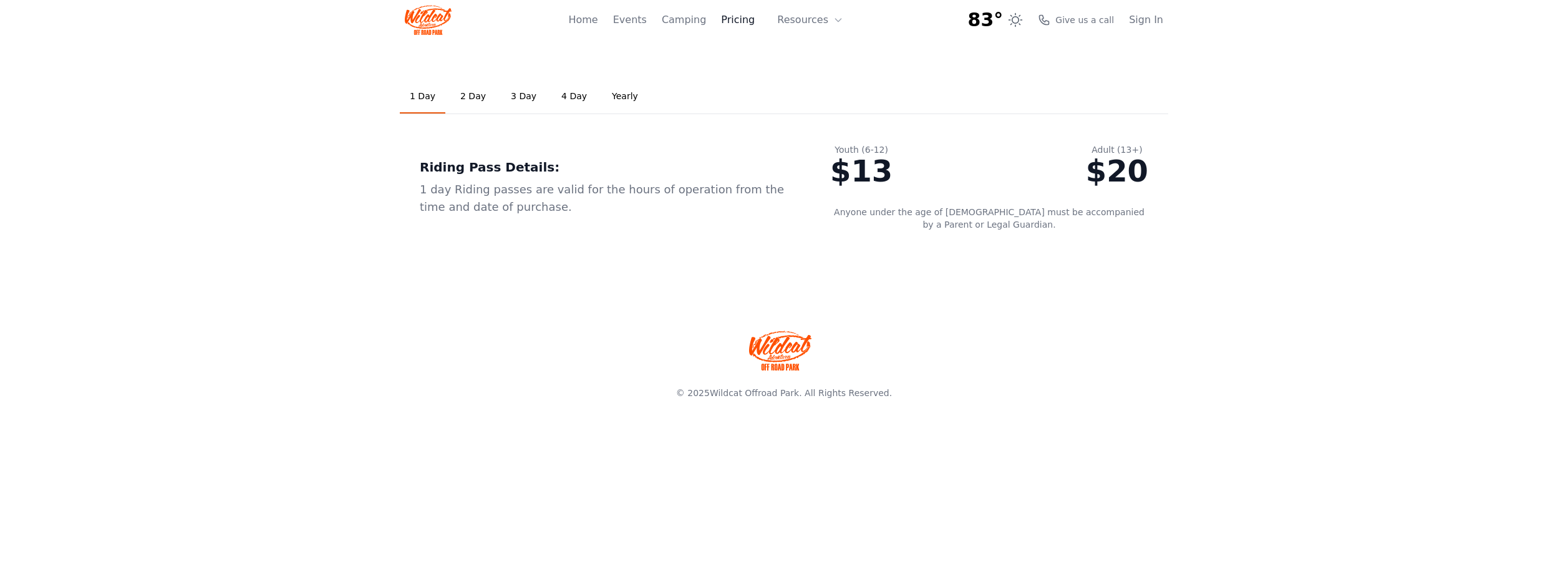
click at [734, 20] on link "Pricing" at bounding box center [737, 20] width 33 height 15
click at [637, 19] on link "Events" at bounding box center [630, 20] width 33 height 15
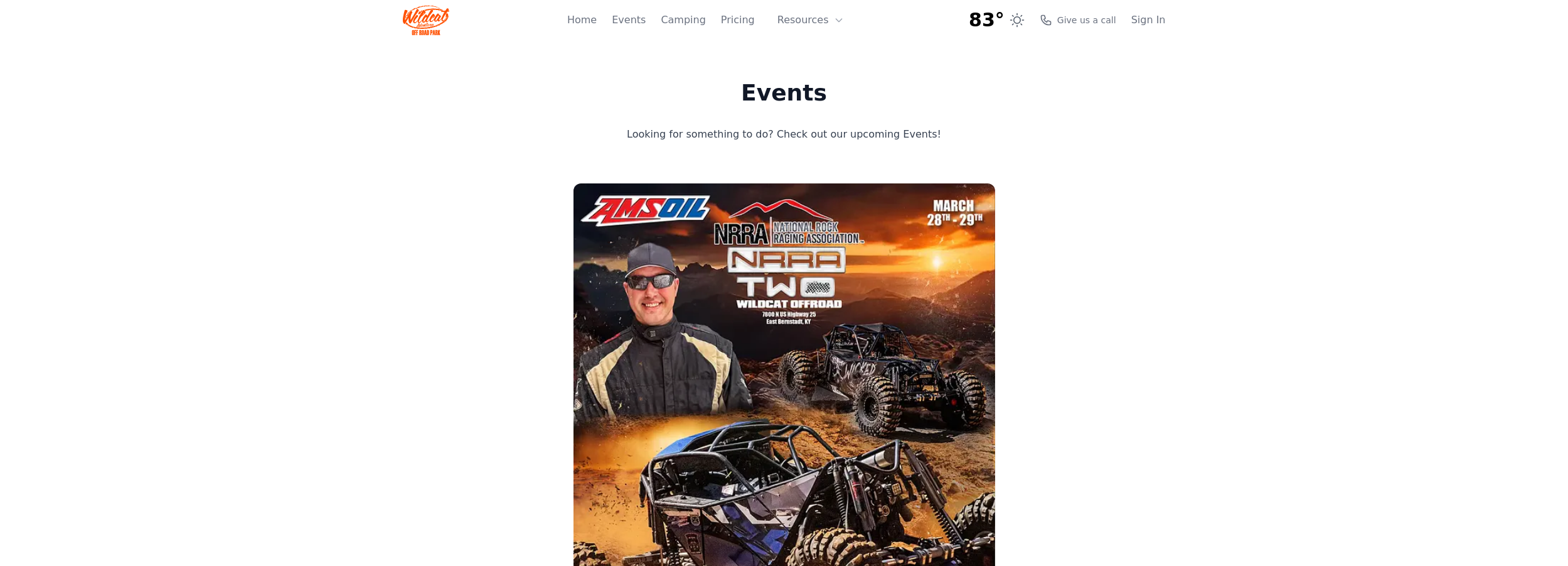
click at [575, 18] on div "83° 7-Day Forecast Tue 70° 85° Wed 67° 83° Thu 68° 89° Fri 68° 91° Sat 70° 94° …" at bounding box center [784, 20] width 763 height 40
click at [597, 20] on link "Home" at bounding box center [582, 20] width 30 height 15
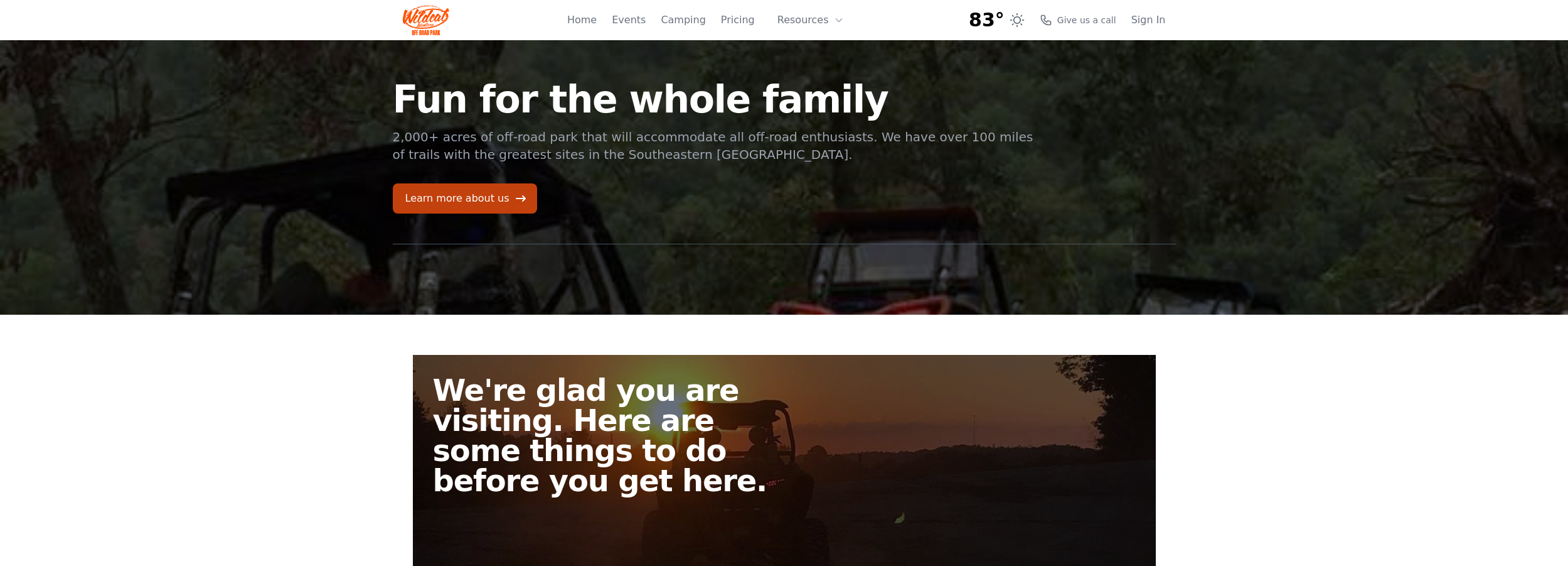
click at [430, 17] on img at bounding box center [426, 20] width 47 height 30
click at [476, 196] on link "Learn more about us" at bounding box center [465, 199] width 145 height 30
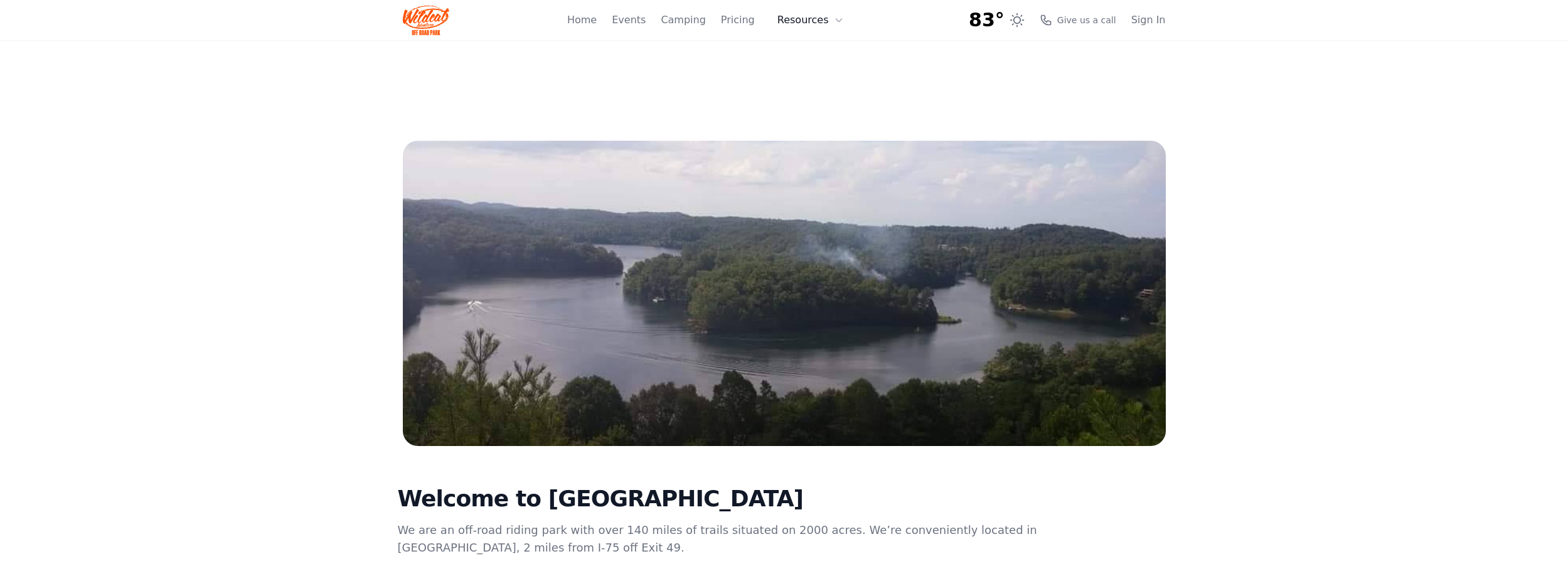
click at [796, 21] on button "Resources" at bounding box center [811, 20] width 82 height 25
click at [810, 47] on link "About" at bounding box center [830, 52] width 121 height 22
click at [805, 24] on button "Resources" at bounding box center [811, 20] width 82 height 25
click at [810, 71] on link "FAQ" at bounding box center [830, 74] width 121 height 22
